Goal: Information Seeking & Learning: Learn about a topic

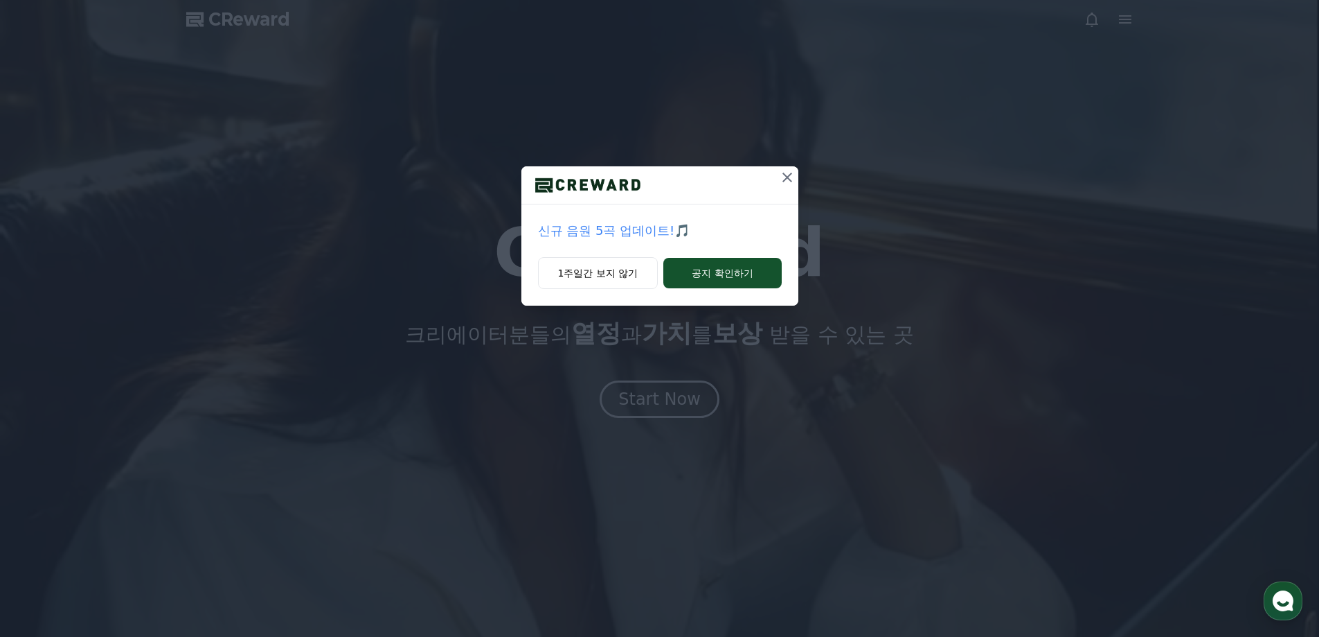
click at [657, 393] on div "신규 음원 5곡 업데이트!🎵 1주일간 보지 않기 공지 확인하기" at bounding box center [659, 318] width 1319 height 637
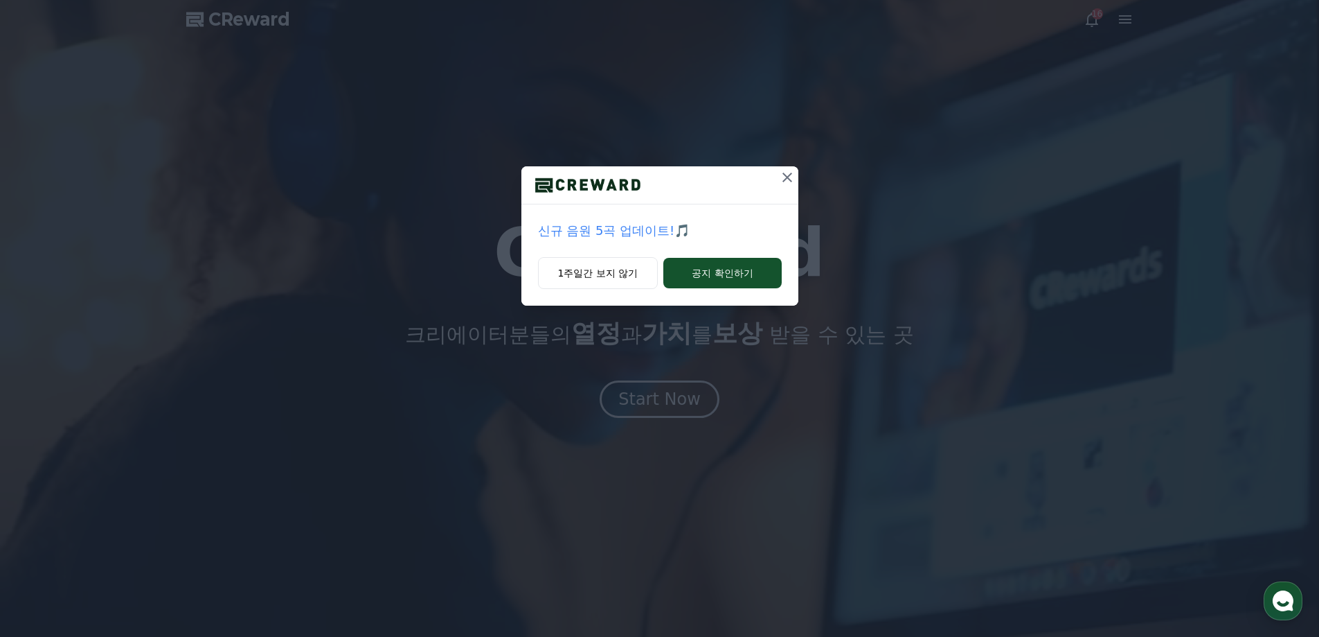
drag, startPoint x: 620, startPoint y: 274, endPoint x: 657, endPoint y: 311, distance: 52.9
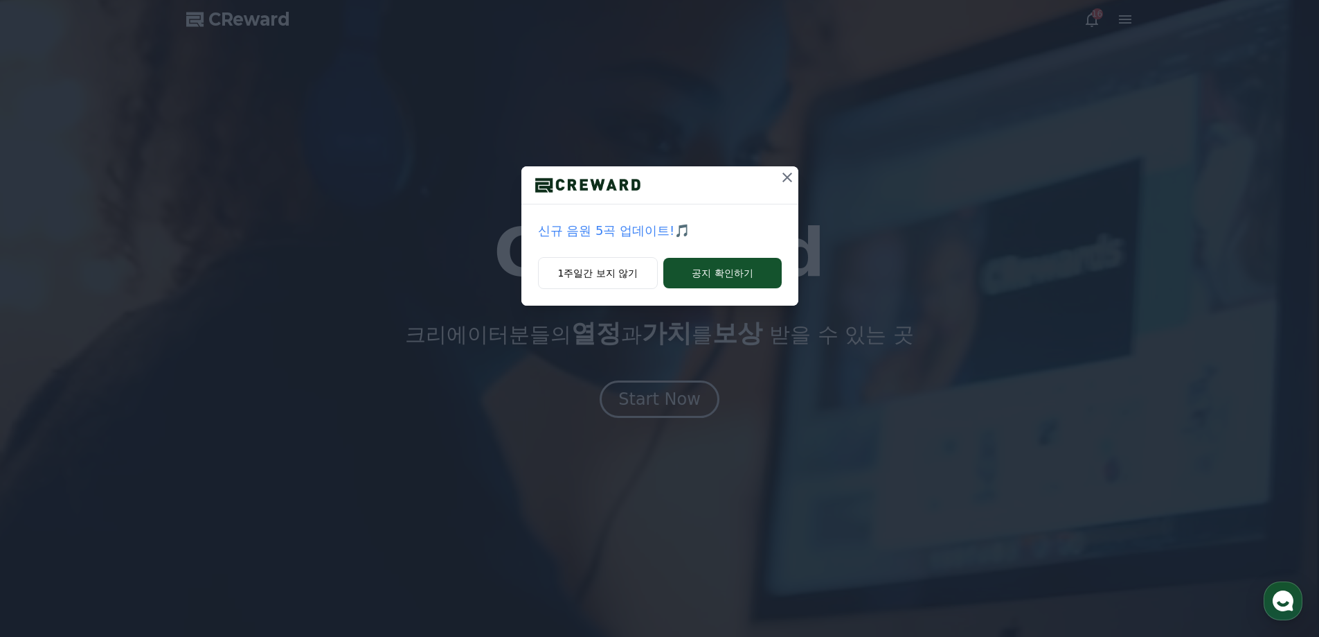
click at [620, 274] on button "1주일간 보지 않기" at bounding box center [598, 273] width 121 height 32
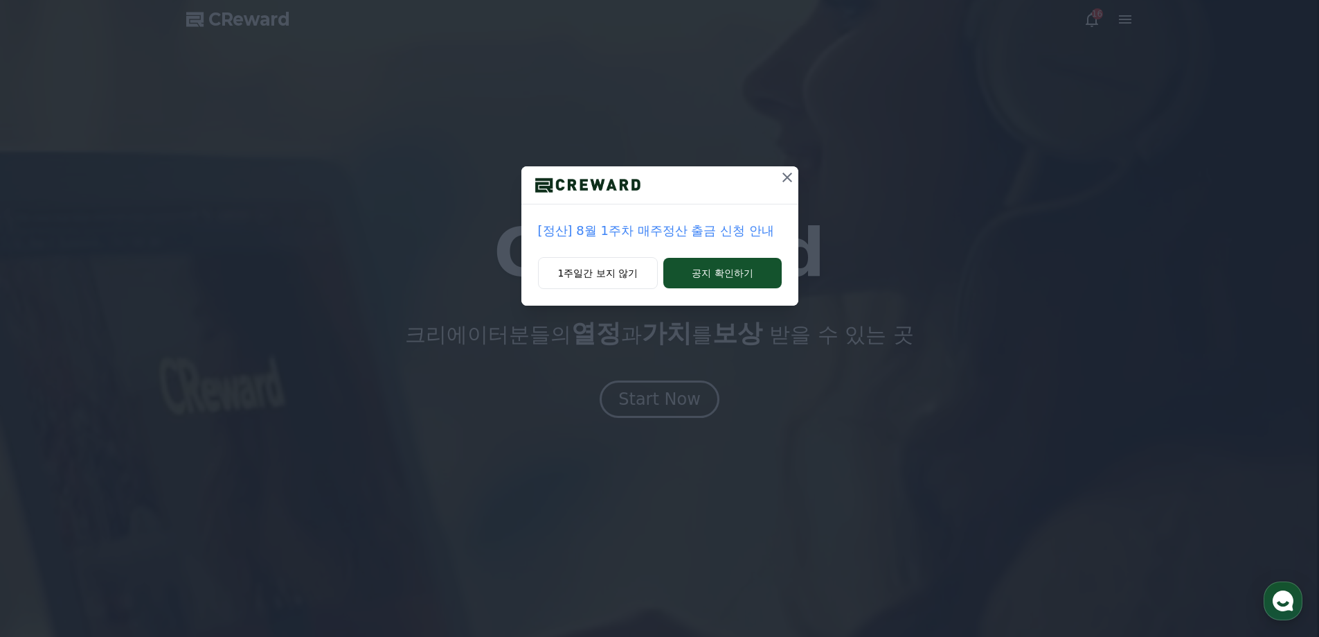
click at [668, 384] on div "[정산] 8월 1주차 매주정산 출금 신청 안내 1주일간 보지 않기 공지 확인하기" at bounding box center [659, 318] width 1319 height 637
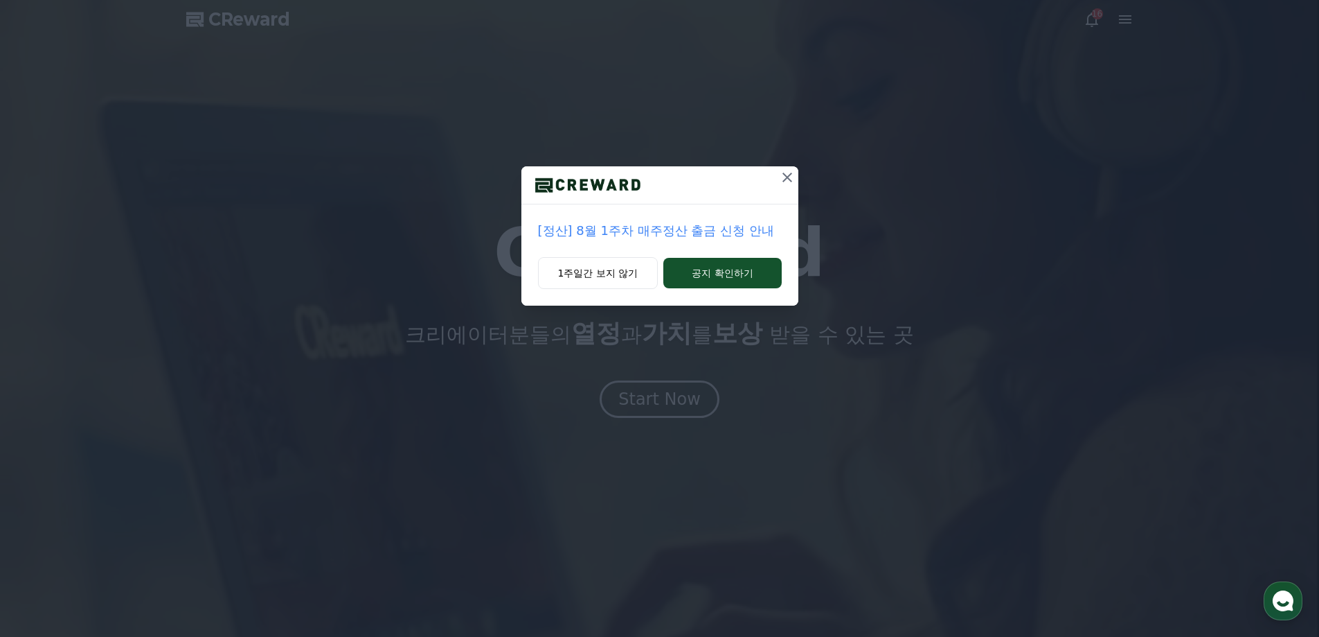
click at [786, 181] on icon at bounding box center [787, 177] width 17 height 17
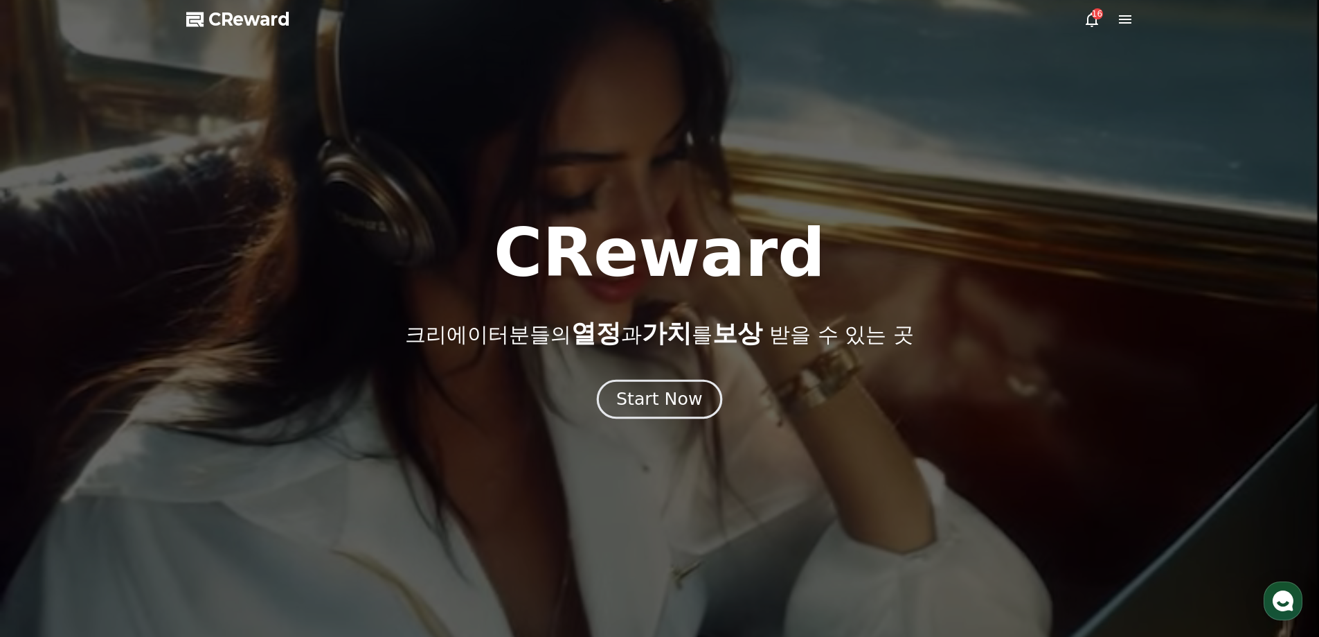
drag, startPoint x: 697, startPoint y: 363, endPoint x: 684, endPoint y: 388, distance: 28.2
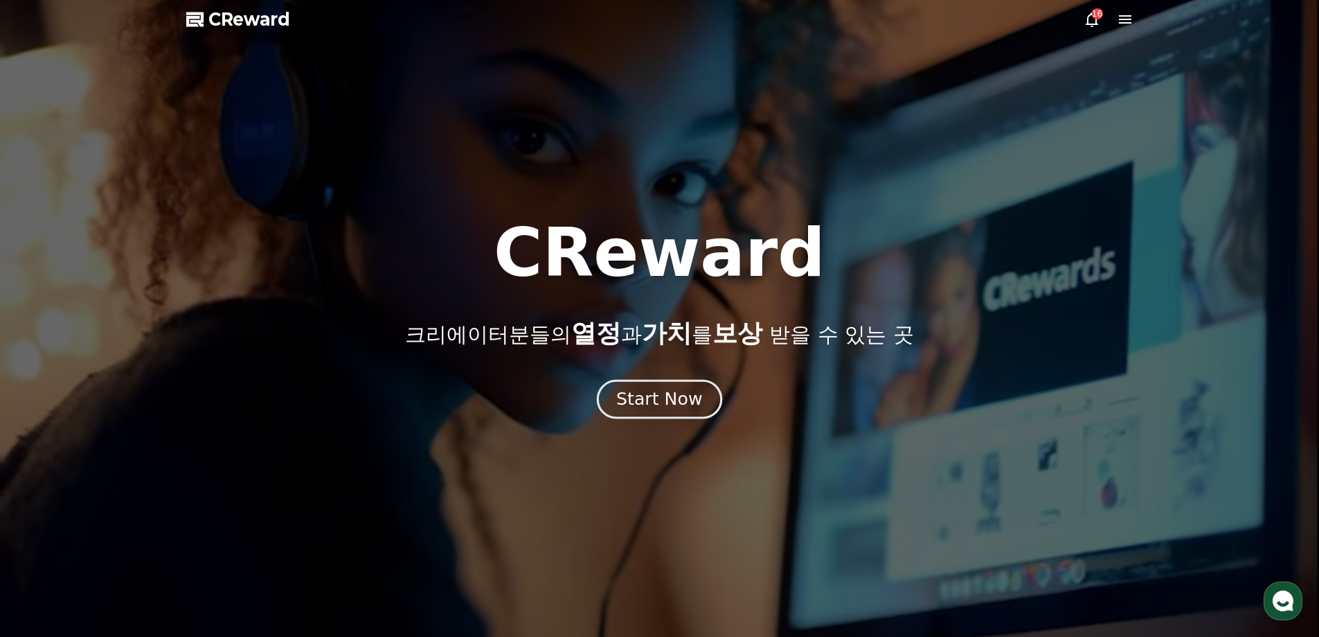
click at [697, 364] on div "CReward 크리에이터분들의 열정 과 가치 를 보상 받을 수 있는 곳 Start Now" at bounding box center [659, 319] width 1319 height 198
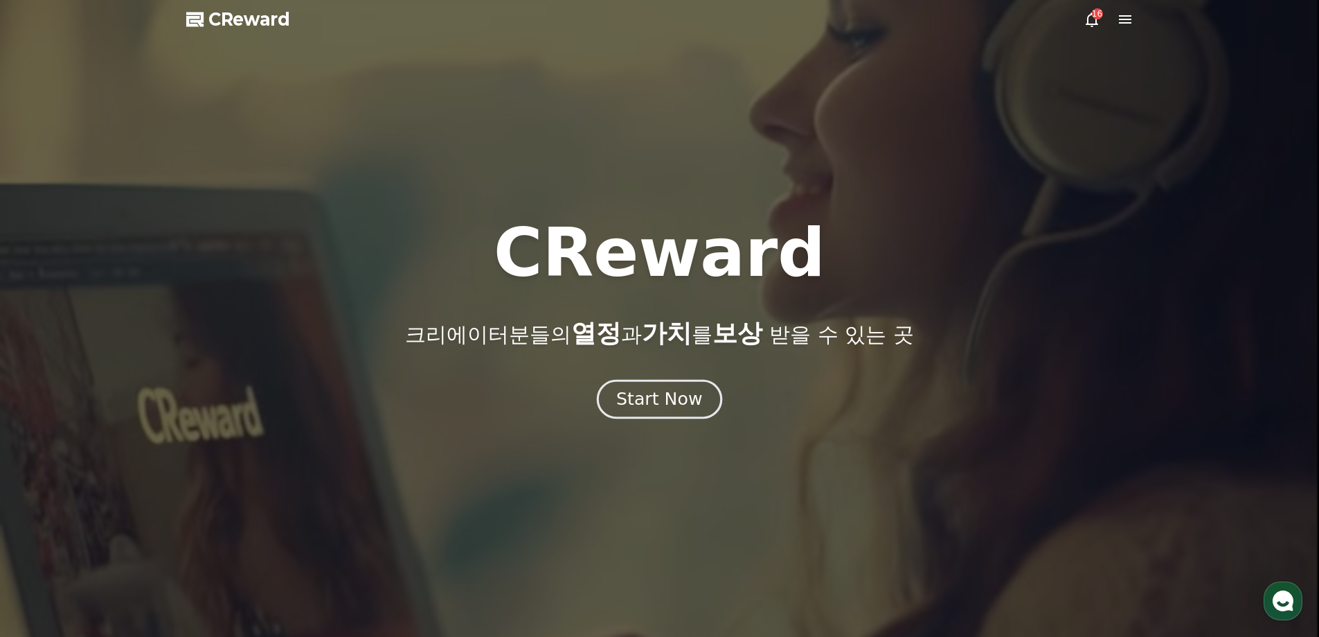
click at [687, 395] on div "Start Now" at bounding box center [659, 399] width 86 height 24
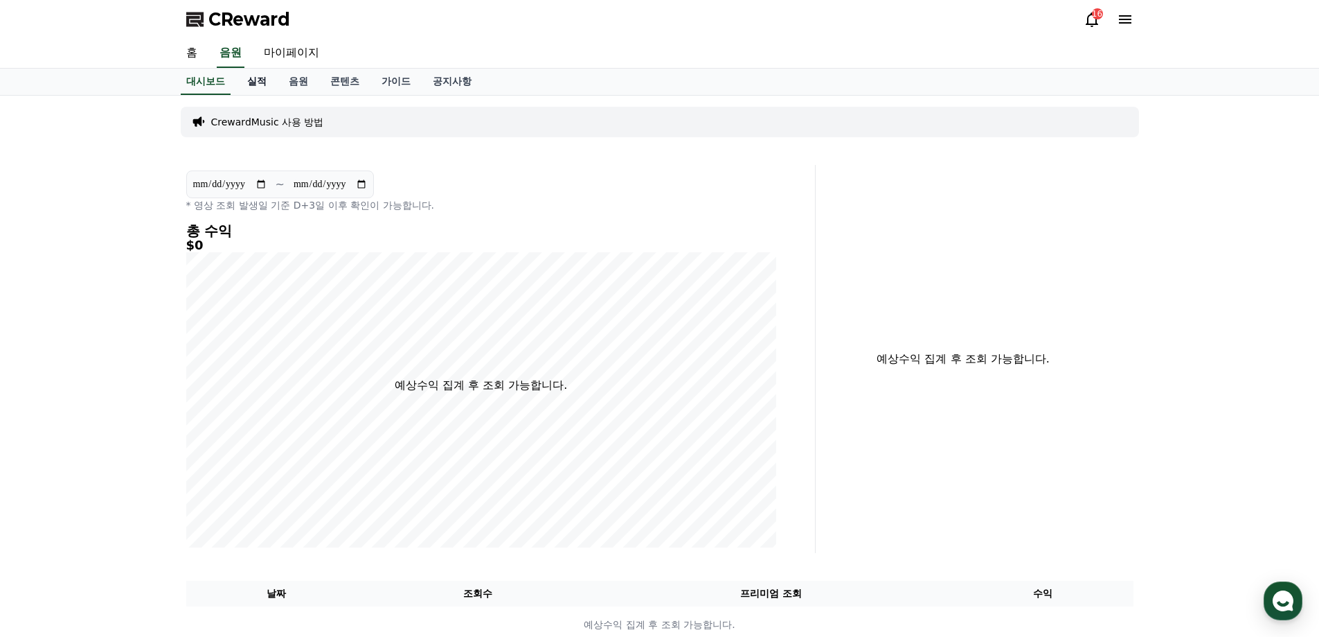
click at [258, 79] on link "실적" at bounding box center [257, 82] width 42 height 26
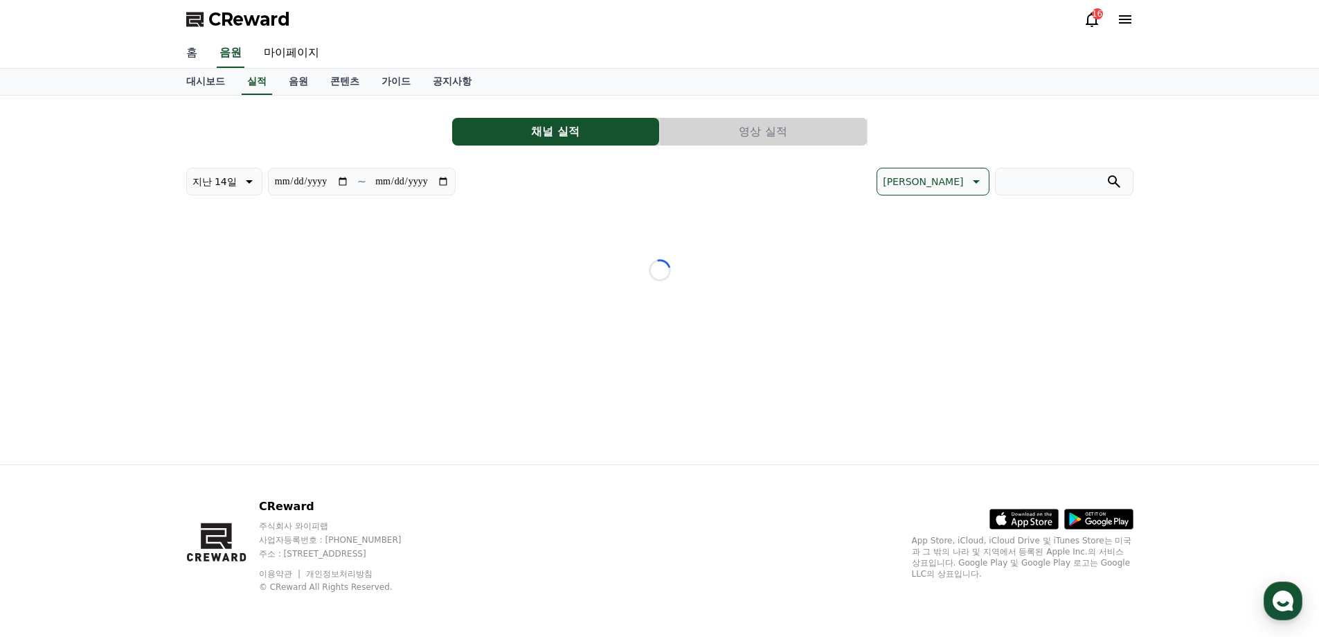
click at [191, 51] on link "홈" at bounding box center [191, 53] width 33 height 29
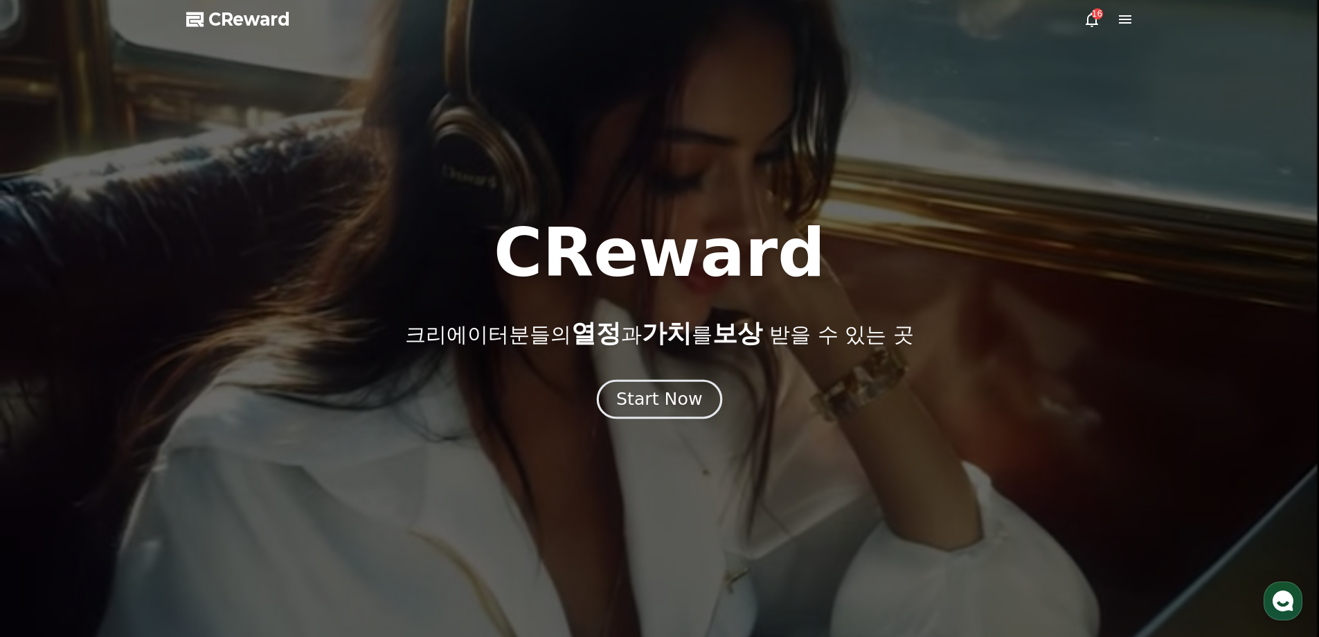
click at [657, 403] on div "Start Now" at bounding box center [659, 399] width 86 height 24
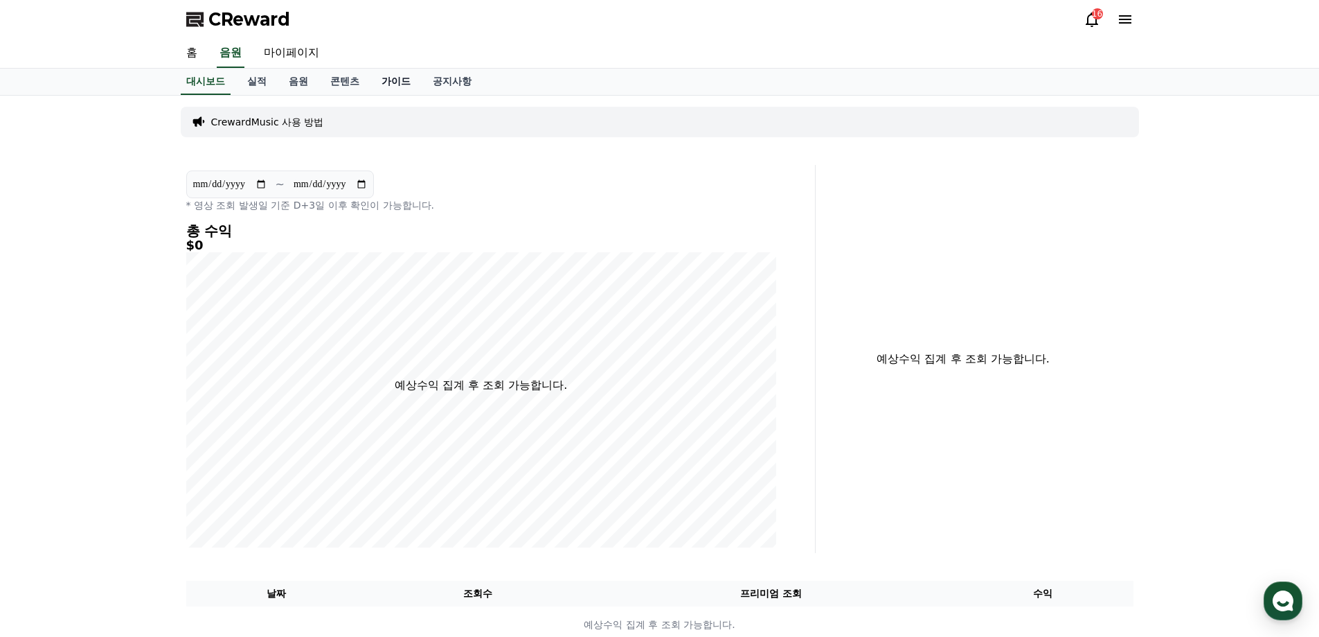
click at [391, 80] on link "가이드" at bounding box center [396, 82] width 51 height 26
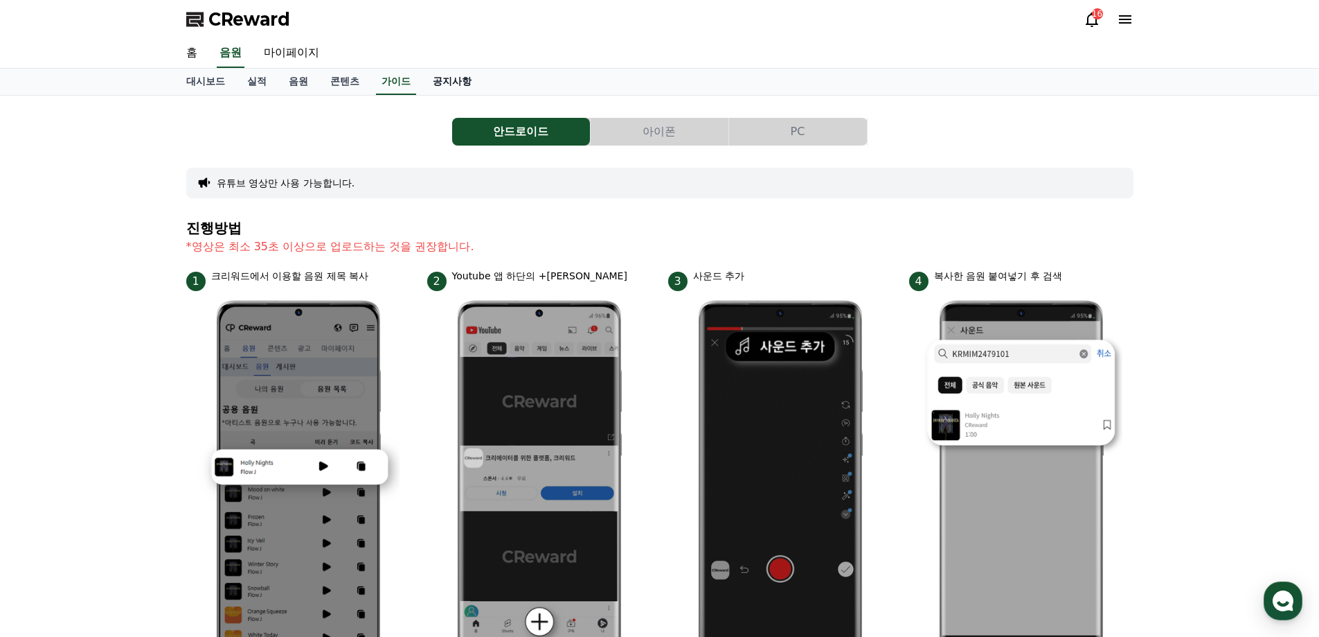
click at [455, 89] on link "공지사항" at bounding box center [452, 82] width 61 height 26
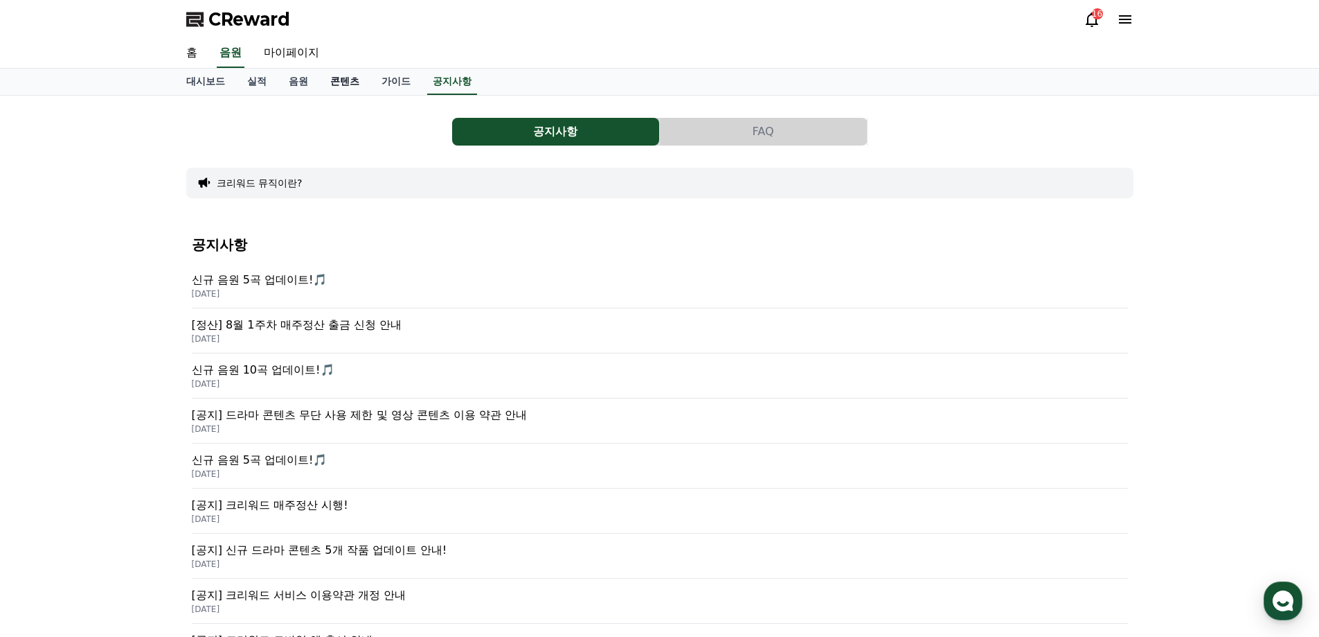
click at [337, 82] on link "콘텐츠" at bounding box center [344, 82] width 51 height 26
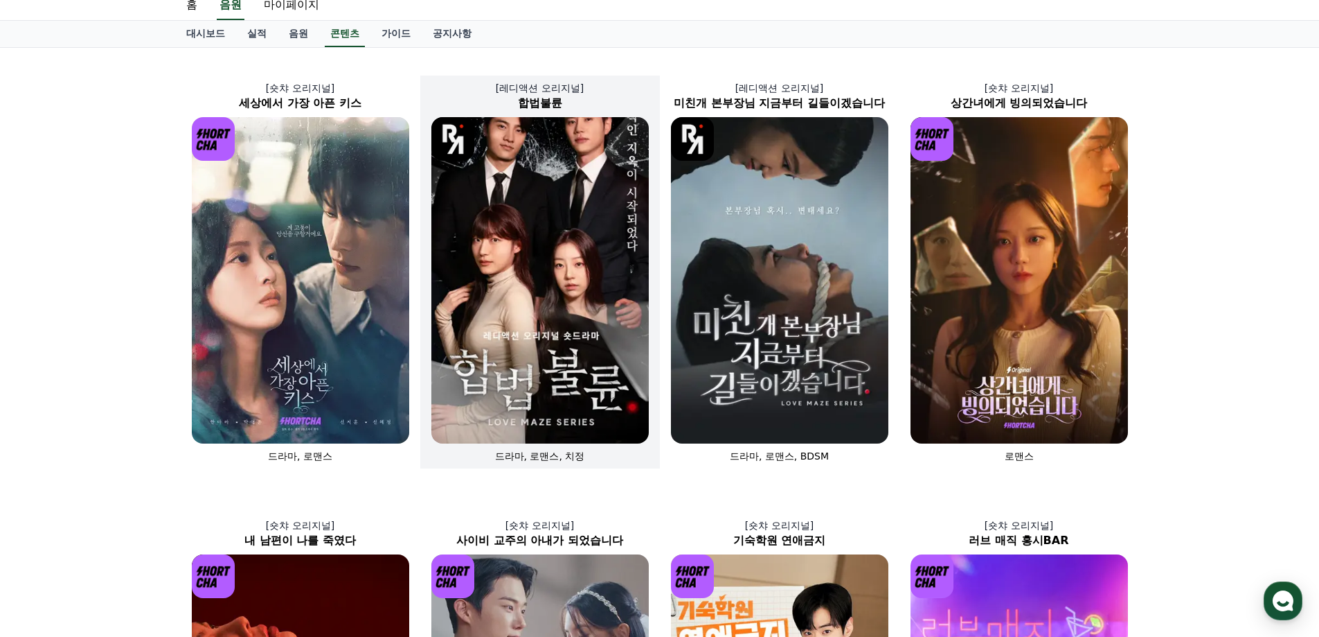
scroll to position [69, 0]
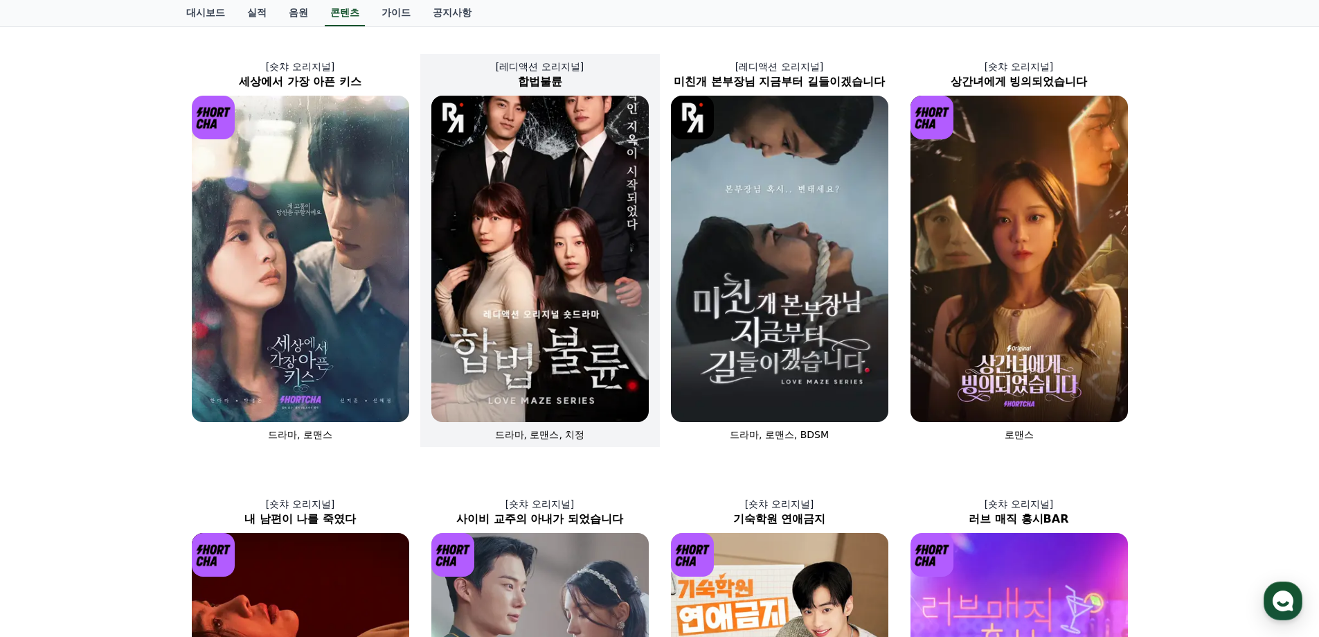
click at [565, 217] on img at bounding box center [540, 259] width 217 height 326
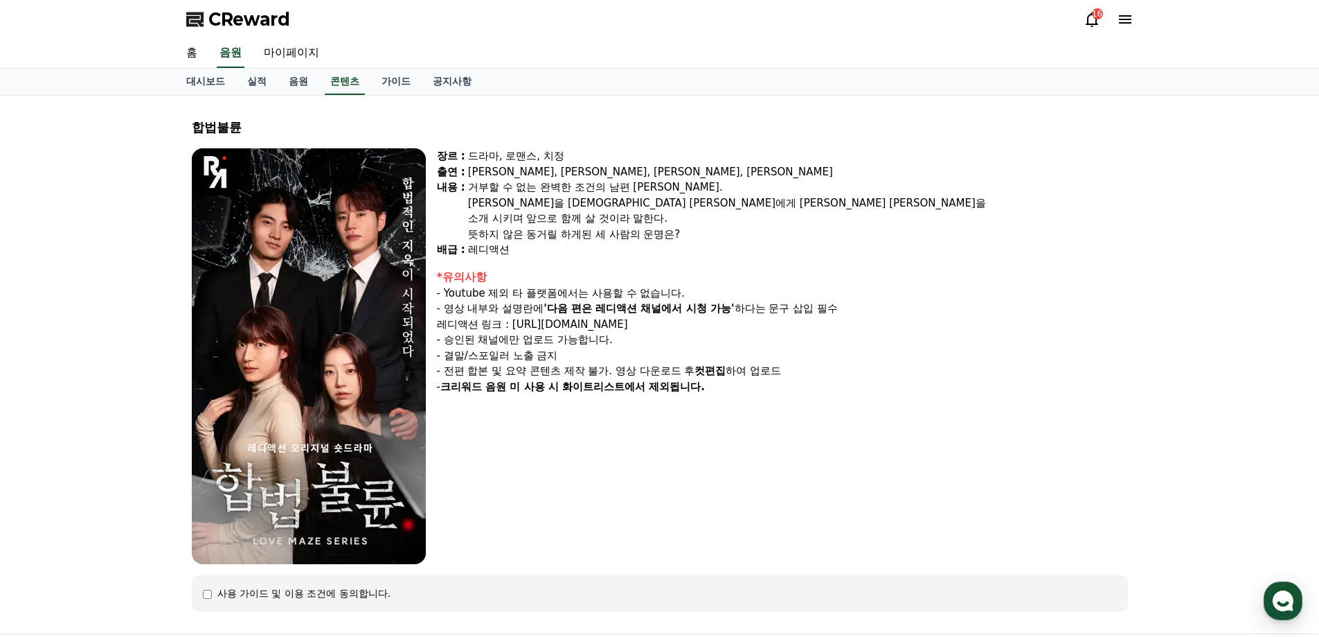
drag, startPoint x: 587, startPoint y: 211, endPoint x: 566, endPoint y: 206, distance: 22.2
click at [566, 206] on div "[PERSON_NAME]을 [DEMOGRAPHIC_DATA] [PERSON_NAME]에게 [PERSON_NAME] [PERSON_NAME]을" at bounding box center [798, 203] width 660 height 16
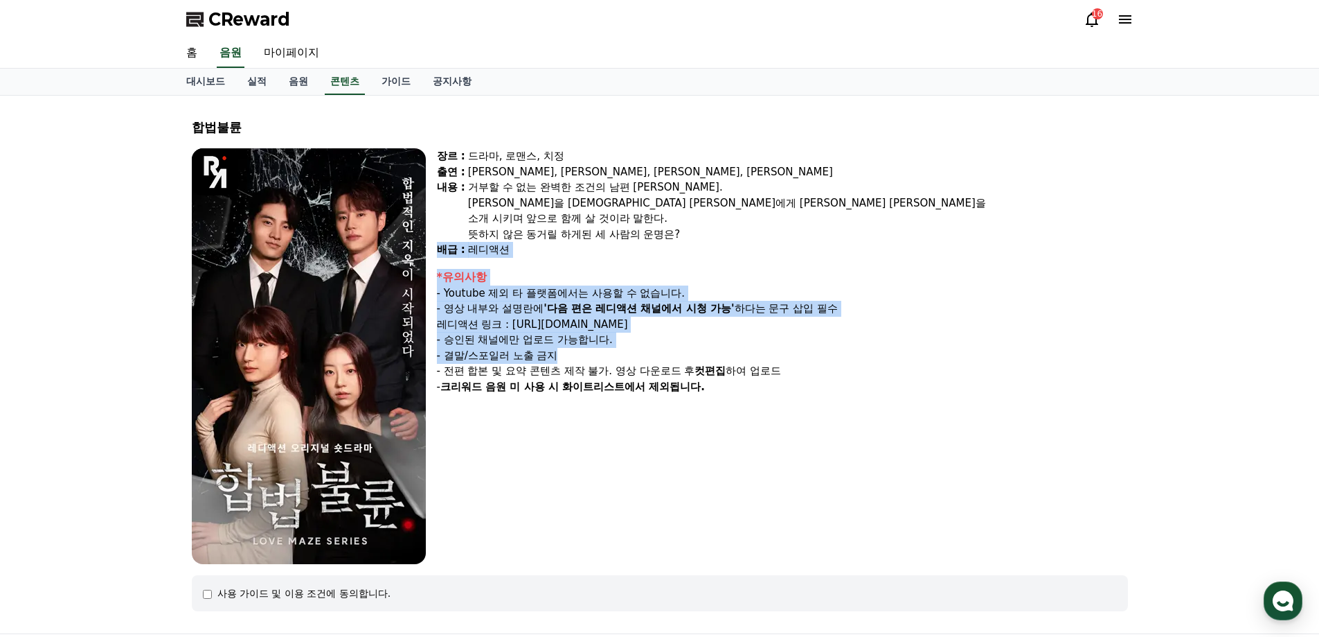
drag, startPoint x: 454, startPoint y: 261, endPoint x: 594, endPoint y: 359, distance: 171.0
click at [594, 359] on div "장르 : 드라마, 로맨스, 치정 출연 : [PERSON_NAME], [PERSON_NAME], [PERSON_NAME], [PERSON_NAM…" at bounding box center [782, 356] width 691 height 416
click at [594, 359] on div "- 결말/스포일러 노출 금지" at bounding box center [782, 356] width 691 height 16
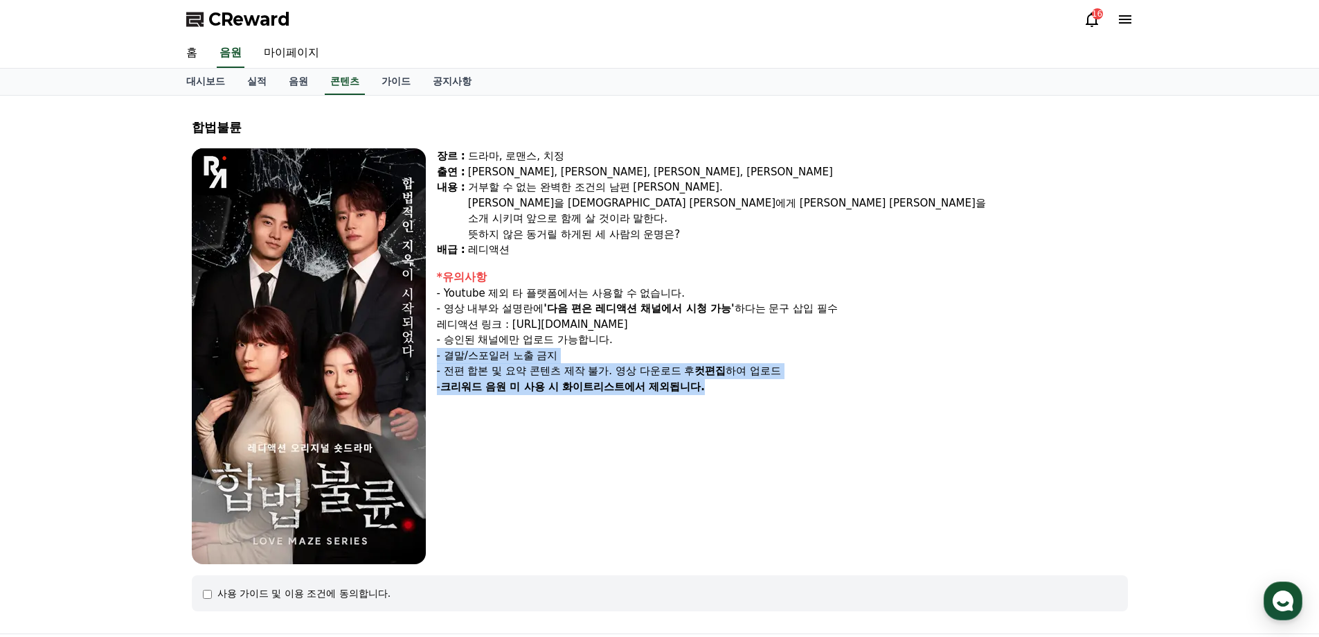
drag, startPoint x: 683, startPoint y: 359, endPoint x: 722, endPoint y: 386, distance: 47.8
click at [719, 383] on div "*유의사항 - Youtube 제외 타 플랫폼에서는 사용할 수 없습니다. - 영상 내부와 설명란에 '다음 편은 레디액션 채널에서 시청 가능' 하…" at bounding box center [782, 332] width 691 height 126
click at [724, 386] on div "- 크리워드 음원 미 사용 시 화이트리스트에서 제외됩니다." at bounding box center [782, 387] width 691 height 16
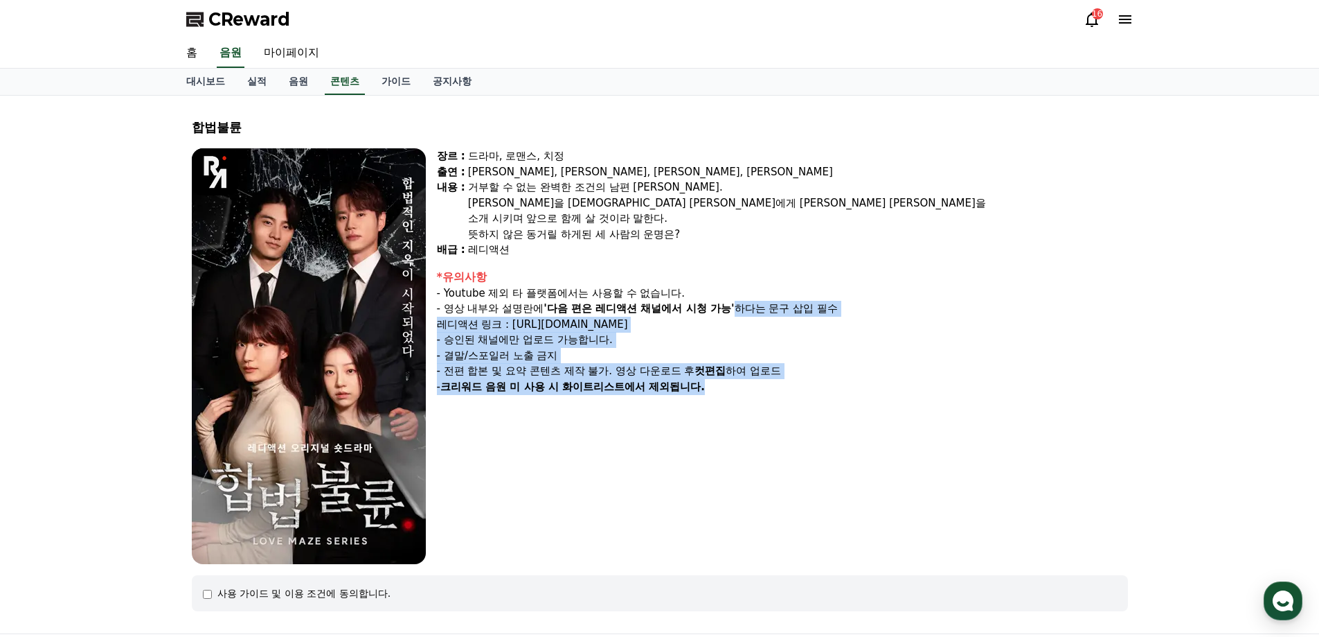
drag, startPoint x: 740, startPoint y: 326, endPoint x: 766, endPoint y: 260, distance: 71.3
click at [765, 269] on div "*유의사항 - Youtube 제외 타 플랫폼에서는 사용할 수 없습니다. - 영상 내부와 설명란에 '다음 편은 레디액션 채널에서 시청 가능' 하…" at bounding box center [782, 332] width 691 height 126
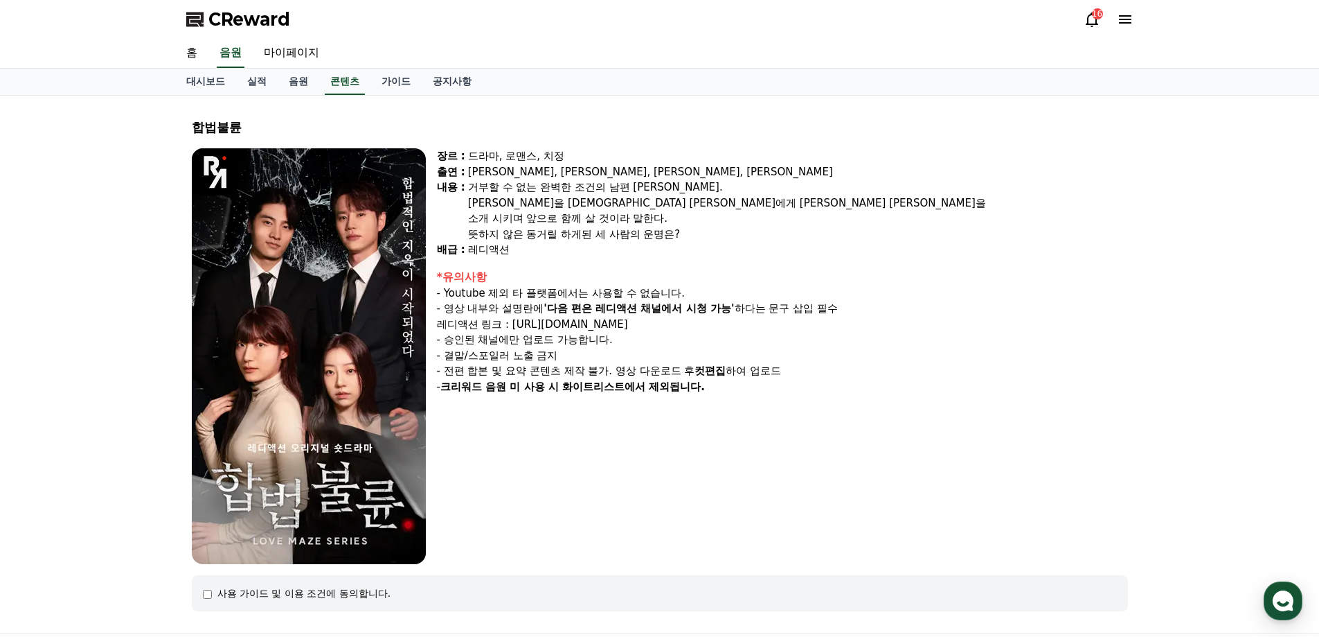
drag, startPoint x: 767, startPoint y: 254, endPoint x: 751, endPoint y: 233, distance: 26.7
click at [767, 254] on div "레디액션" at bounding box center [798, 250] width 660 height 16
drag, startPoint x: 749, startPoint y: 232, endPoint x: 779, endPoint y: 382, distance: 152.4
click at [776, 377] on div "장르 : 드라마, 로맨스, 치정 출연 : [PERSON_NAME], [PERSON_NAME], [PERSON_NAME], [PERSON_NAM…" at bounding box center [782, 356] width 691 height 416
click at [779, 382] on div "- 크리워드 음원 미 사용 시 화이트리스트에서 제외됩니다." at bounding box center [782, 387] width 691 height 16
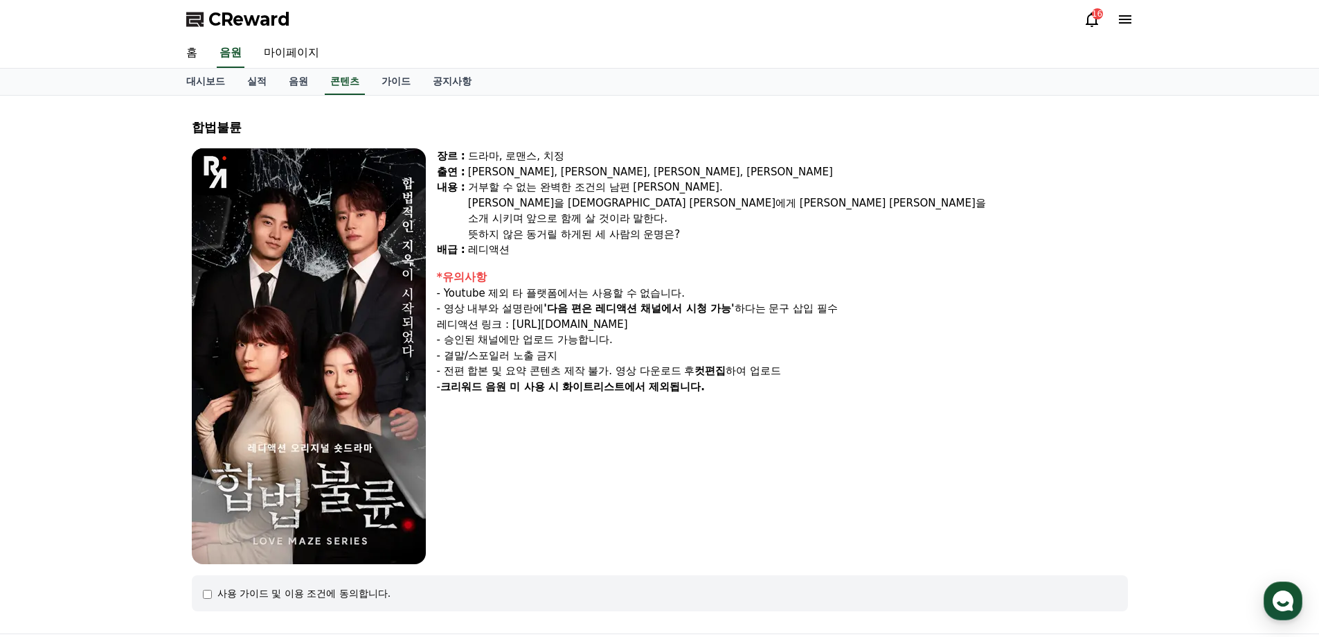
click at [779, 382] on div "- 크리워드 음원 미 사용 시 화이트리스트에서 제외됩니다." at bounding box center [782, 387] width 691 height 16
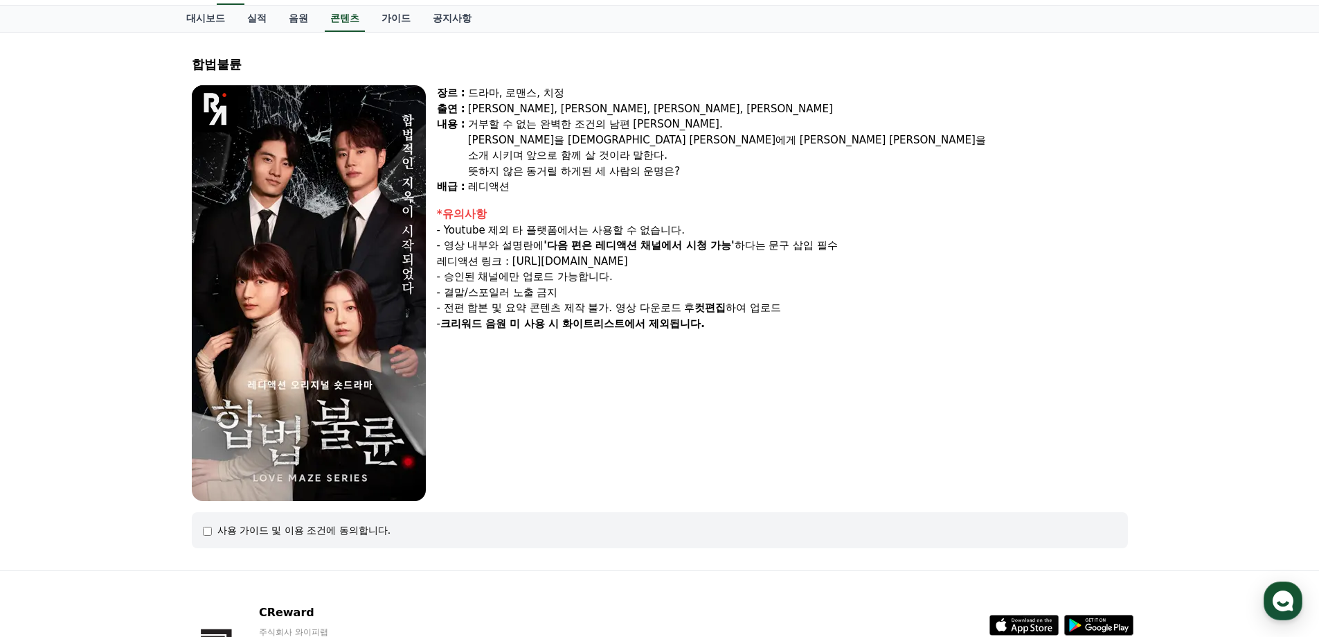
scroll to position [30, 0]
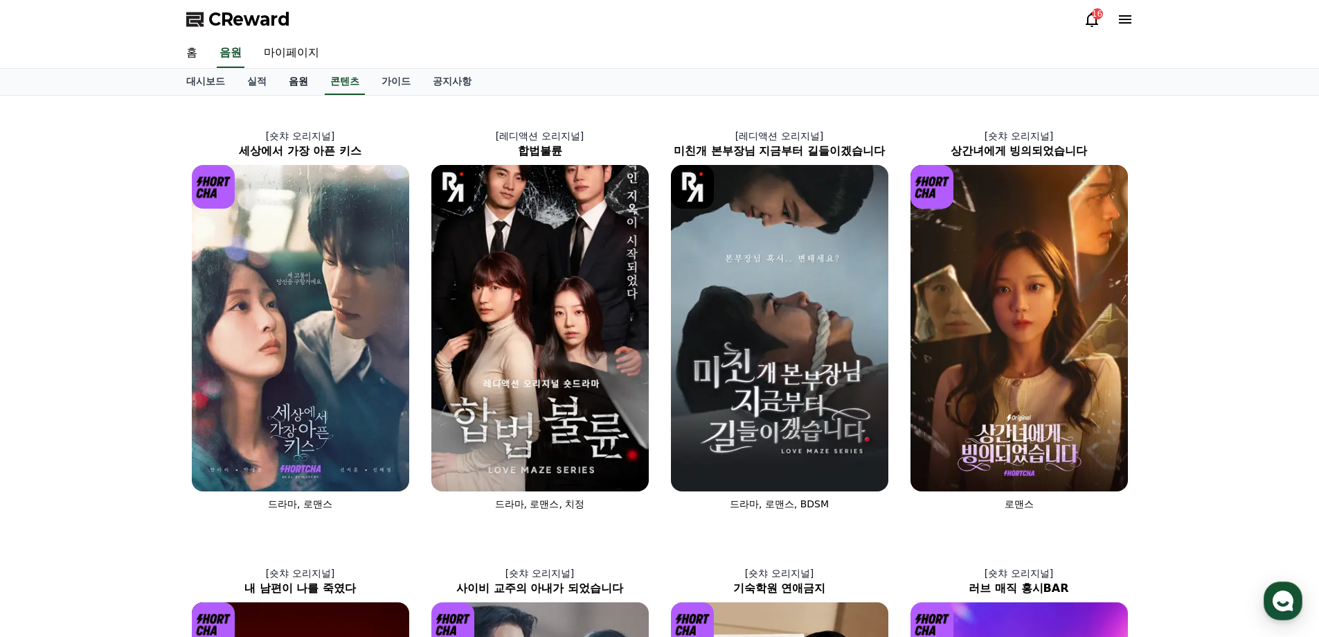
click at [302, 73] on link "음원" at bounding box center [299, 82] width 42 height 26
